Goal: Task Accomplishment & Management: Use online tool/utility

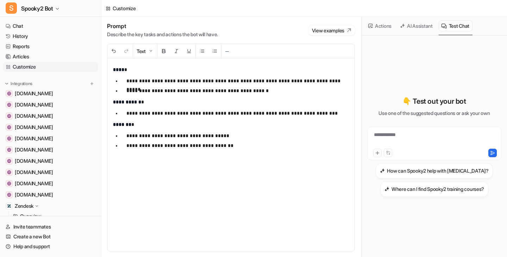
scroll to position [592, 0]
click at [382, 27] on button "Actions" at bounding box center [380, 25] width 29 height 11
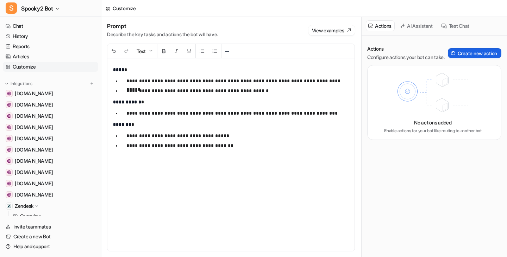
click at [476, 56] on button "Create new action" at bounding box center [475, 53] width 54 height 10
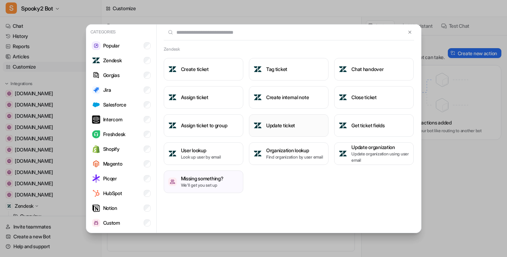
click at [281, 124] on h3 "Update ticket" at bounding box center [280, 125] width 29 height 7
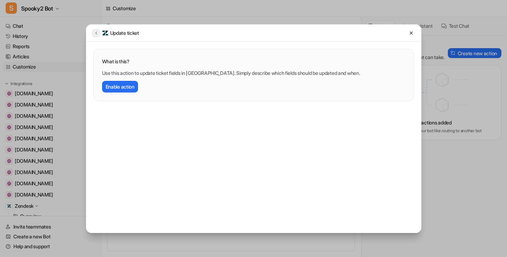
click at [95, 33] on icon at bounding box center [96, 33] width 2 height 3
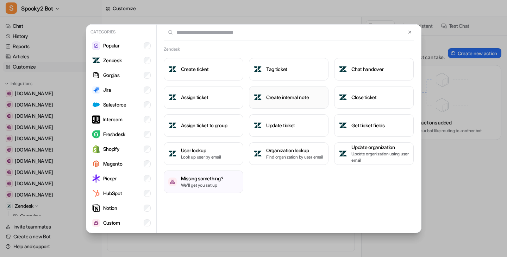
click at [305, 98] on h3 "Create internal note" at bounding box center [287, 97] width 43 height 7
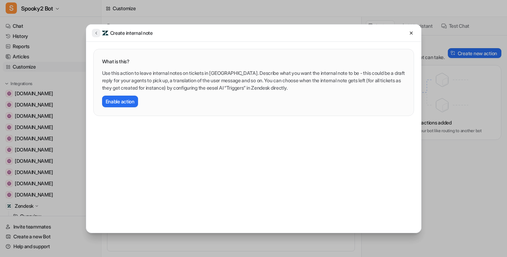
click at [97, 32] on icon at bounding box center [96, 32] width 5 height 5
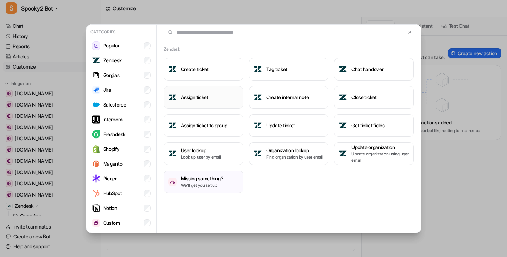
click at [213, 96] on button "Assign ticket" at bounding box center [204, 97] width 80 height 23
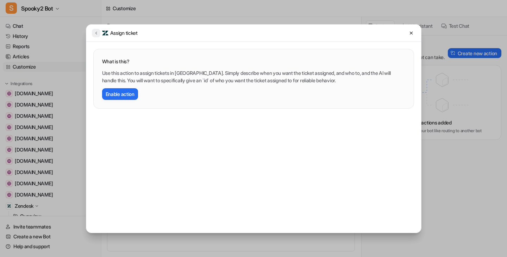
click at [94, 33] on icon at bounding box center [96, 32] width 5 height 5
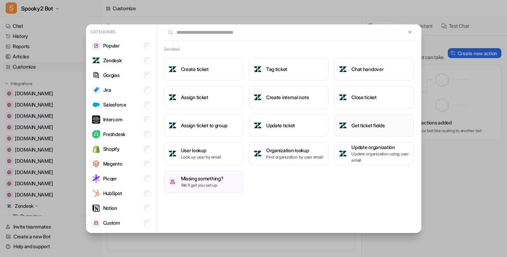
click at [362, 120] on button "Get ticket fields" at bounding box center [374, 125] width 80 height 23
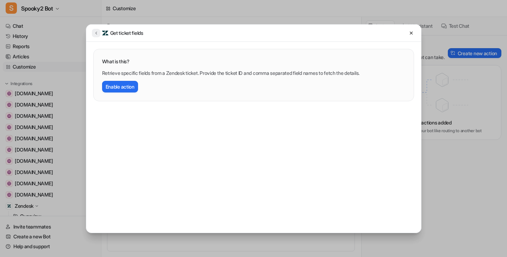
click at [97, 36] on button at bounding box center [96, 33] width 8 height 8
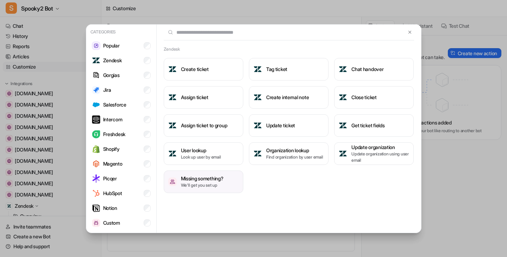
click at [215, 185] on p "We'll get you set up" at bounding box center [202, 185] width 43 height 6
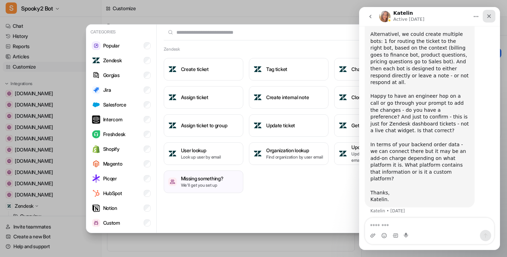
click at [490, 13] on div "Close" at bounding box center [489, 16] width 13 height 13
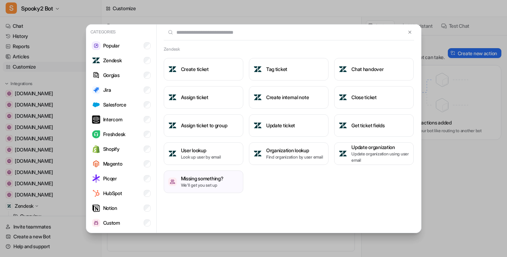
click at [303, 213] on div "Zendesk Create ticket Tag ticket Chat handover Assign ticket Create internal no…" at bounding box center [289, 129] width 264 height 209
click at [200, 158] on p "Look up user by email" at bounding box center [201, 157] width 40 height 6
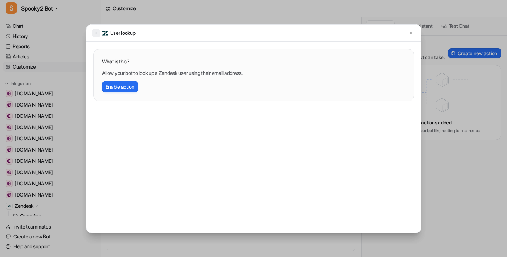
click at [96, 36] on button at bounding box center [96, 33] width 8 height 8
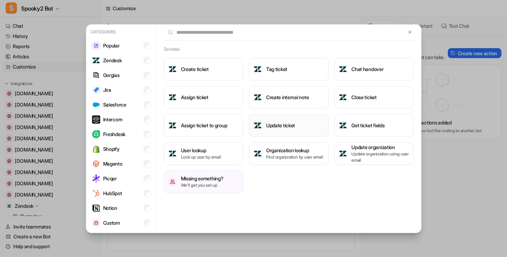
click at [300, 123] on button "Update ticket" at bounding box center [289, 125] width 80 height 23
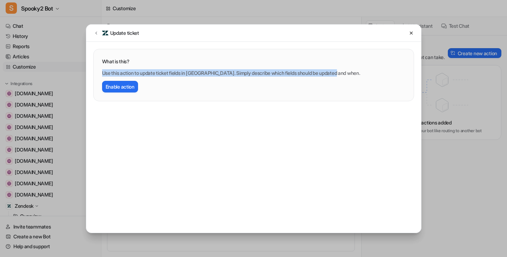
drag, startPoint x: 302, startPoint y: 70, endPoint x: 102, endPoint y: 71, distance: 199.7
click at [102, 71] on p "Use this action to update ticket fields in [GEOGRAPHIC_DATA]. Simply describe w…" at bounding box center [253, 72] width 303 height 7
copy p "Use this action to update ticket fields in [GEOGRAPHIC_DATA]. Simply describe w…"
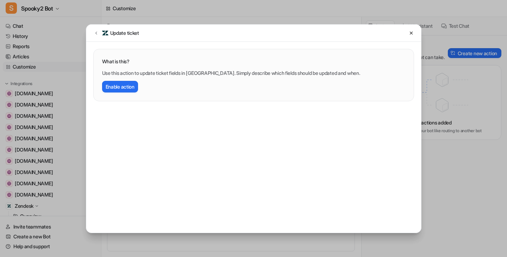
click at [264, 99] on div "What is this? Use this action to update ticket fields in [GEOGRAPHIC_DATA]. Sim…" at bounding box center [254, 75] width 320 height 52
click at [412, 32] on icon at bounding box center [411, 33] width 5 height 5
